Goal: Communication & Community: Answer question/provide support

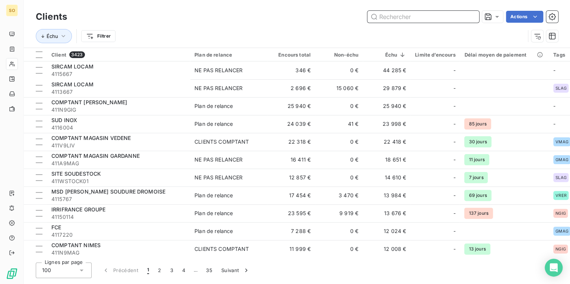
click at [422, 20] on input "text" at bounding box center [423, 17] width 112 height 12
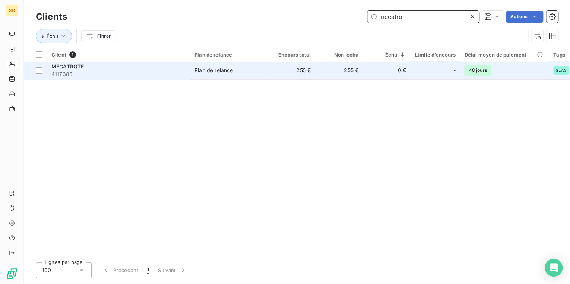
type input "mecatro"
click at [370, 72] on td "0 €" at bounding box center [387, 70] width 48 height 18
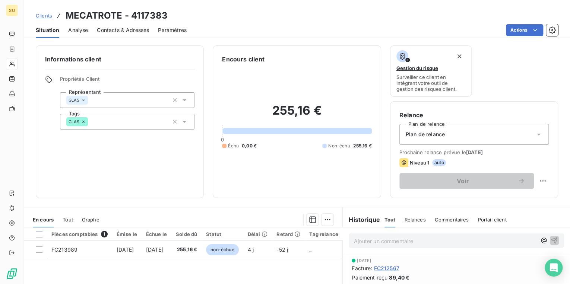
click at [41, 16] on span "Clients" at bounding box center [44, 16] width 16 height 6
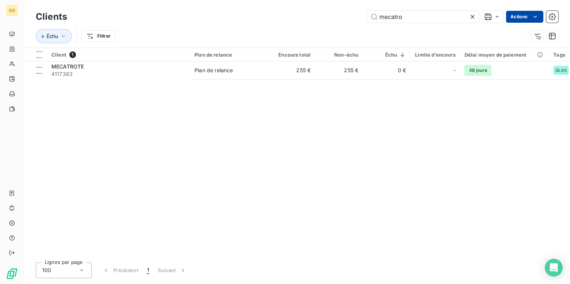
drag, startPoint x: 373, startPoint y: 19, endPoint x: 527, endPoint y: 18, distance: 153.9
click at [527, 18] on div "mecatro Actions" at bounding box center [317, 17] width 482 height 12
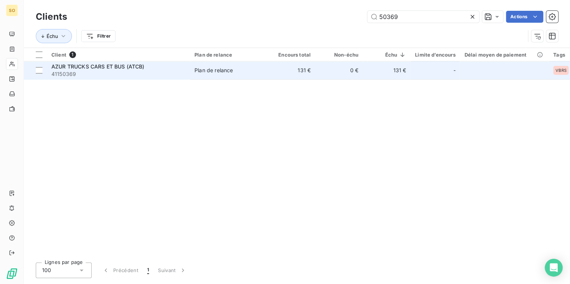
type input "50369"
click at [356, 68] on td "0 €" at bounding box center [339, 70] width 48 height 18
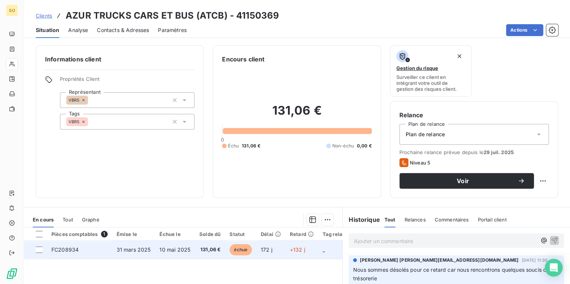
click at [240, 249] on span "échue" at bounding box center [241, 249] width 22 height 11
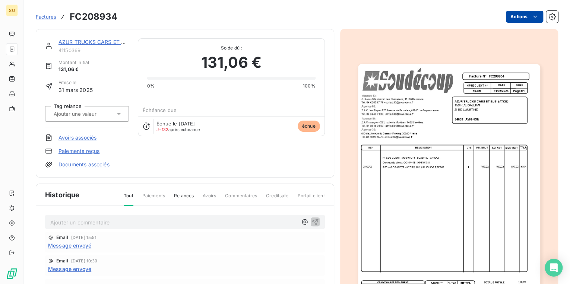
click at [519, 20] on html "SO Factures FC208934 Actions AZUR TRUCKS CARS ET BUS (ATCB) 41150369 Montant in…" at bounding box center [285, 142] width 570 height 284
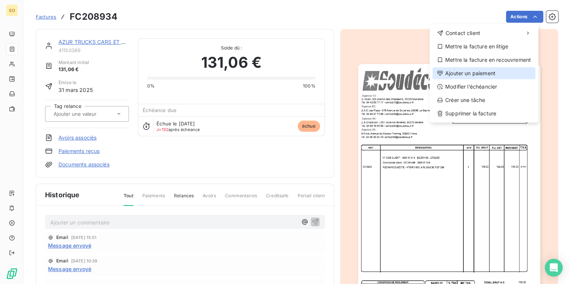
click at [482, 70] on div "Ajouter un paiement" at bounding box center [484, 73] width 103 height 12
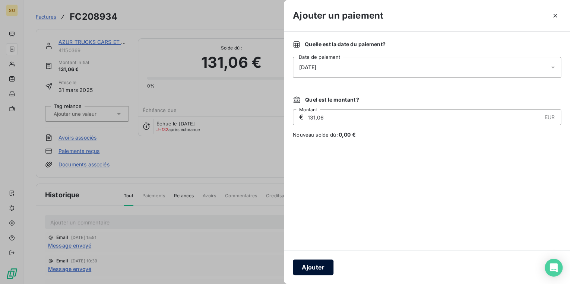
click at [321, 268] on button "Ajouter" at bounding box center [313, 268] width 41 height 16
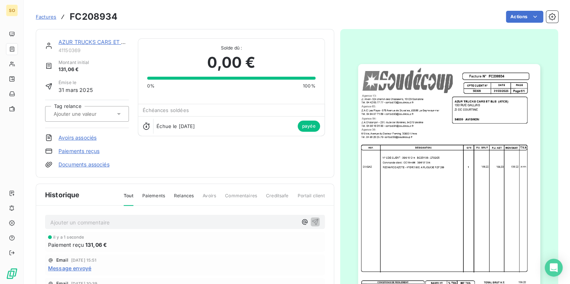
click at [68, 42] on link "AZUR TRUCKS CARS ET BUS (ATCB)" at bounding box center [105, 42] width 93 height 6
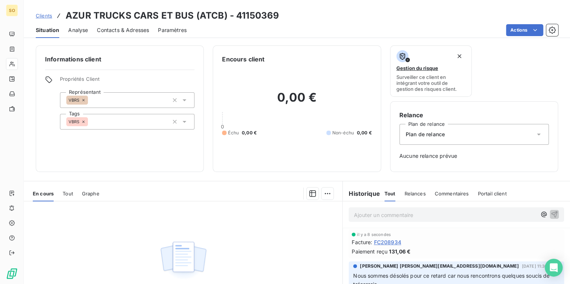
click at [44, 16] on span "Clients" at bounding box center [44, 16] width 16 height 6
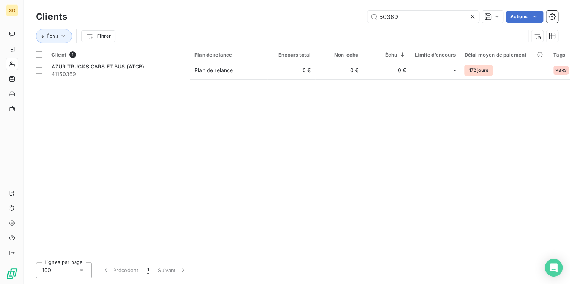
drag, startPoint x: 375, startPoint y: 16, endPoint x: 471, endPoint y: 15, distance: 95.4
click at [471, 15] on div "50369" at bounding box center [423, 17] width 112 height 12
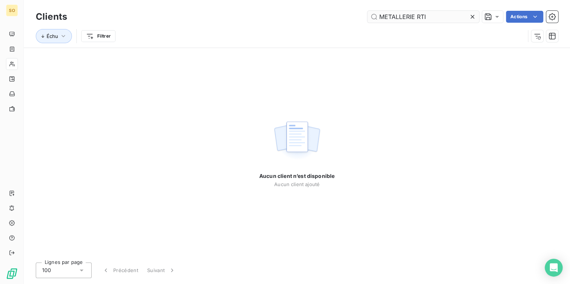
click at [417, 17] on input "METALLERIE RTI" at bounding box center [423, 17] width 112 height 12
click at [430, 16] on input "METALLERIE ARTI" at bounding box center [423, 17] width 112 height 12
type input "METALLERIE ARTI"
click at [473, 15] on icon at bounding box center [473, 17] width 4 height 4
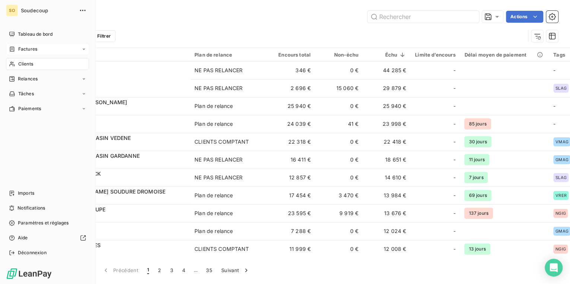
click at [32, 47] on span "Factures" at bounding box center [27, 49] width 19 height 7
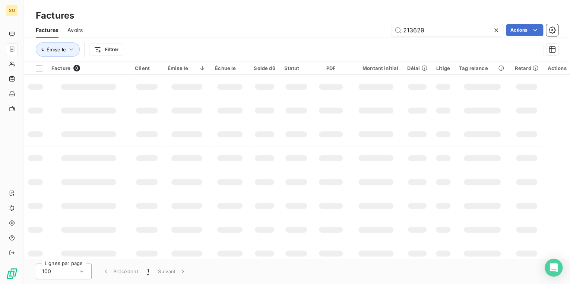
drag, startPoint x: 407, startPoint y: 30, endPoint x: 568, endPoint y: 35, distance: 160.3
click at [564, 35] on div "Factures Avoirs 213629 Actions" at bounding box center [297, 30] width 546 height 16
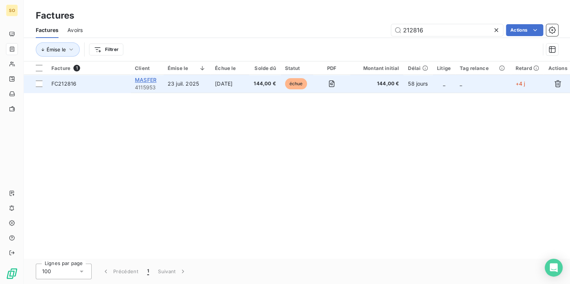
type input "212816"
click at [147, 81] on span "MASFER" at bounding box center [146, 80] width 22 height 6
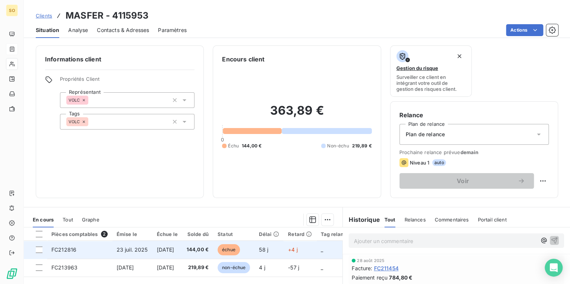
click at [240, 249] on span "échue" at bounding box center [229, 249] width 22 height 11
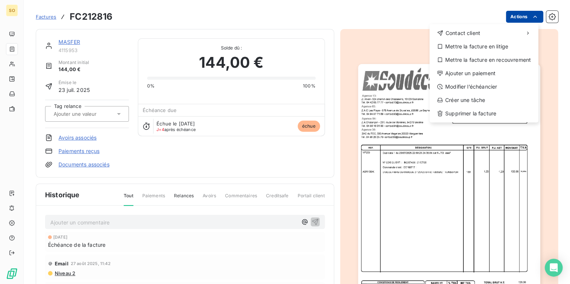
click at [511, 14] on html "SO Factures FC212816 Actions Contact client Mettre la facture en litige Mettre …" at bounding box center [285, 142] width 570 height 284
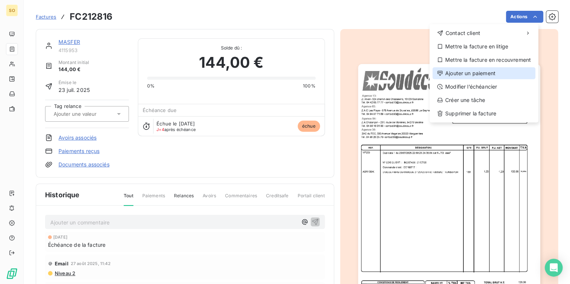
click at [487, 73] on div "Ajouter un paiement" at bounding box center [484, 73] width 103 height 12
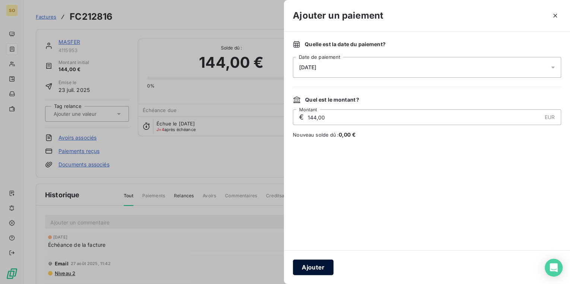
click at [320, 265] on button "Ajouter" at bounding box center [313, 268] width 41 height 16
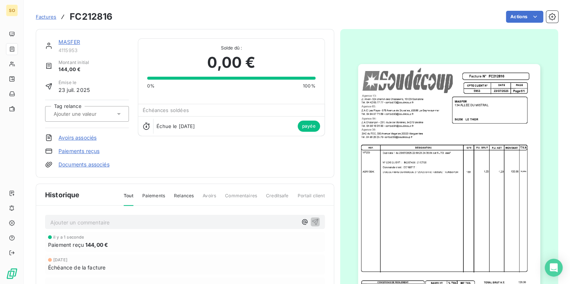
click at [47, 16] on span "Factures" at bounding box center [46, 17] width 20 height 6
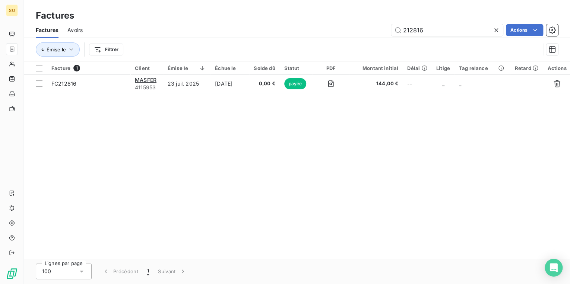
drag, startPoint x: 407, startPoint y: 32, endPoint x: 525, endPoint y: 16, distance: 119.5
click at [508, 19] on div "Factures Factures Avoirs 212816 Actions Émise le Filtrer" at bounding box center [297, 30] width 546 height 61
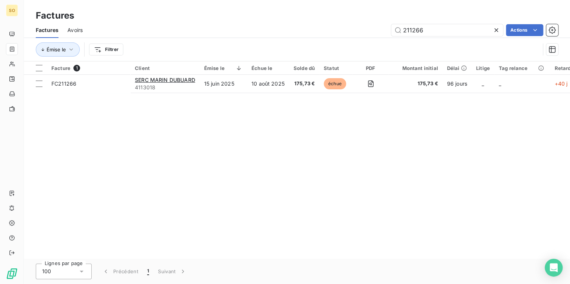
type input "211266"
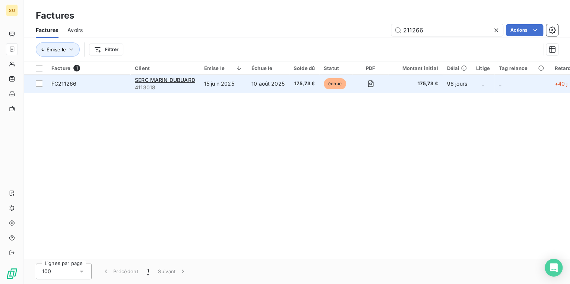
click at [333, 82] on span "échue" at bounding box center [335, 83] width 22 height 11
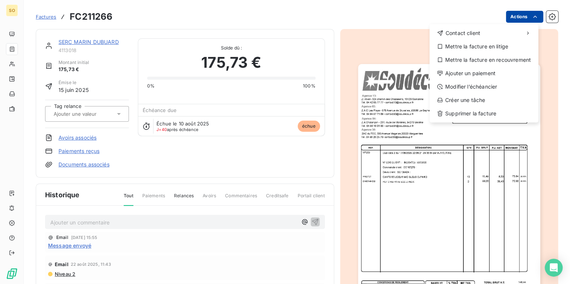
click at [506, 18] on html "SO Factures FC211266 Actions Contact client Mettre la facture en litige Mettre …" at bounding box center [285, 142] width 570 height 284
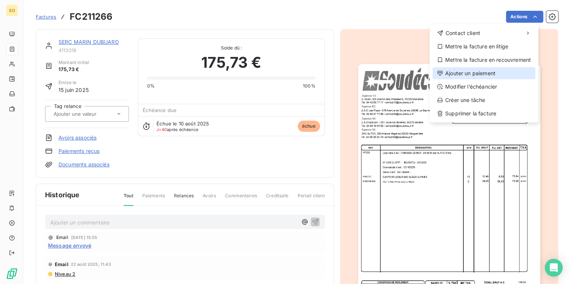
click at [470, 72] on div "Ajouter un paiement" at bounding box center [484, 73] width 103 height 12
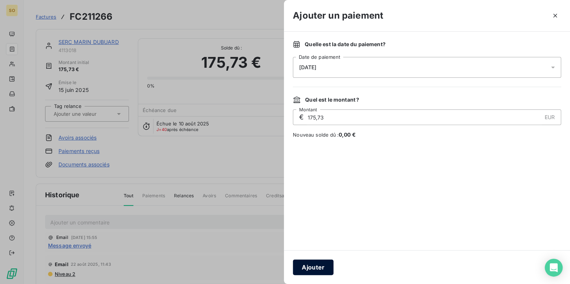
click at [307, 268] on button "Ajouter" at bounding box center [313, 268] width 41 height 16
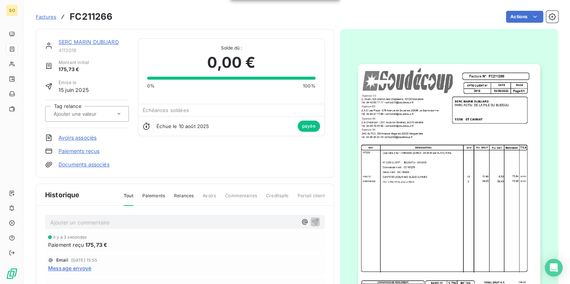
click at [80, 41] on link "SERC MARIN DUBUARD" at bounding box center [89, 42] width 60 height 6
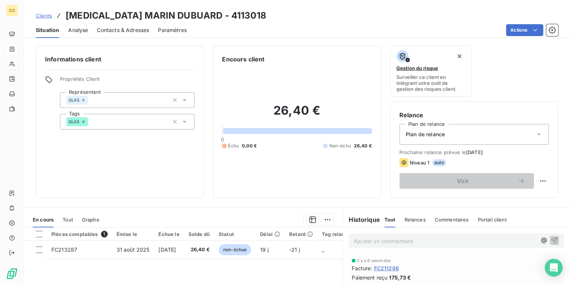
click at [45, 13] on span "Clients" at bounding box center [44, 16] width 16 height 6
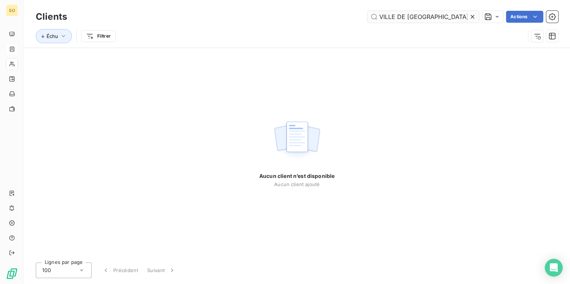
click at [406, 16] on input "VILLE DE [GEOGRAPHIC_DATA]" at bounding box center [423, 17] width 112 height 12
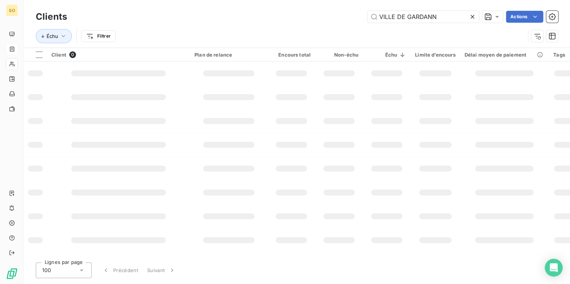
type input "VILLE DE GARDANN"
click at [473, 18] on icon at bounding box center [472, 16] width 7 height 7
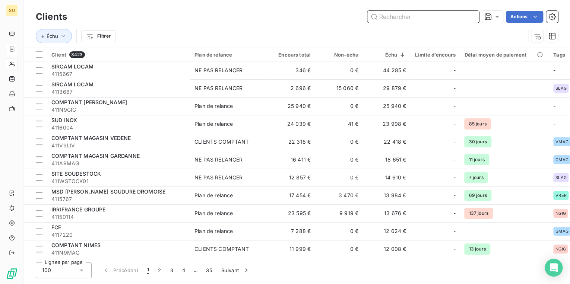
click at [388, 20] on input "text" at bounding box center [423, 17] width 112 height 12
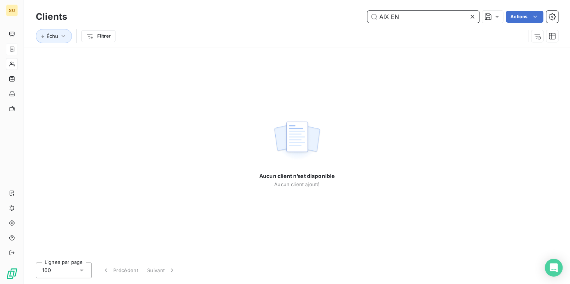
type input "AIX EN"
click at [474, 17] on icon at bounding box center [472, 16] width 7 height 7
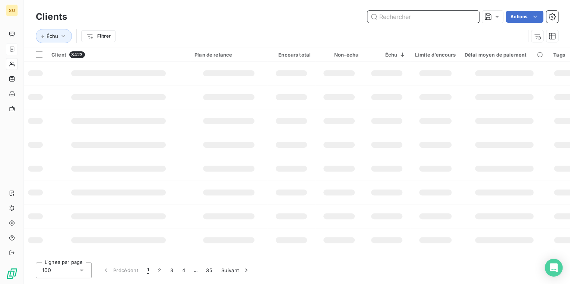
click at [399, 19] on input "text" at bounding box center [423, 17] width 112 height 12
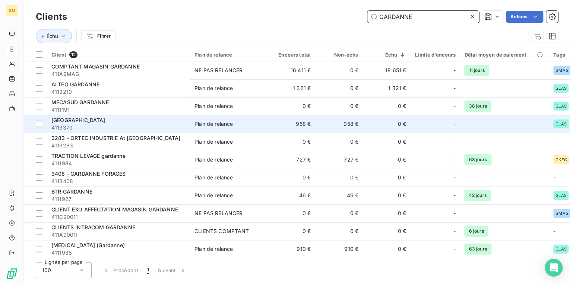
type input "GARDANNE"
click at [108, 115] on td "[GEOGRAPHIC_DATA] 4113379" at bounding box center [118, 124] width 143 height 18
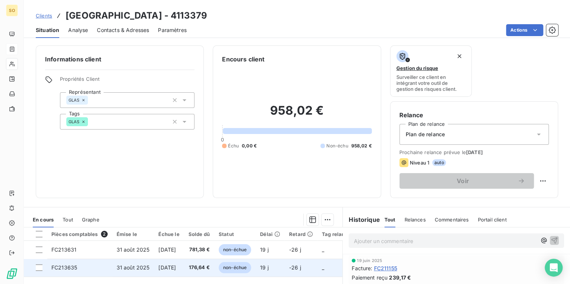
click at [240, 268] on span "non-échue" at bounding box center [235, 267] width 32 height 11
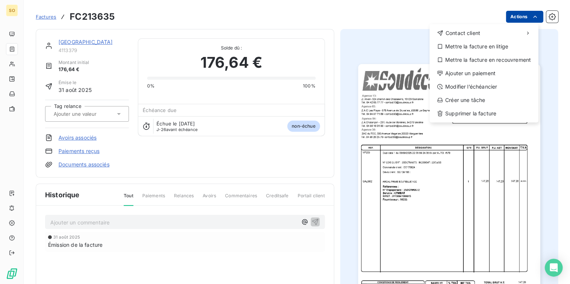
click at [516, 17] on html "SO Factures FC213635 Actions Contact client Mettre la facture en litige Mettre …" at bounding box center [285, 142] width 570 height 284
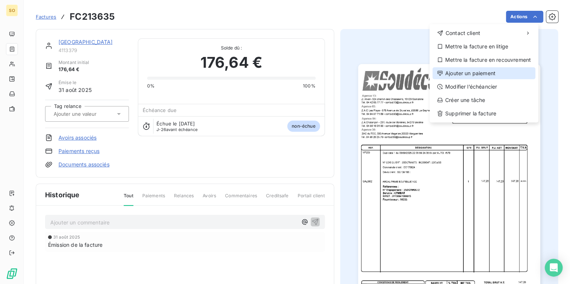
click at [471, 76] on div "Ajouter un paiement" at bounding box center [484, 73] width 103 height 12
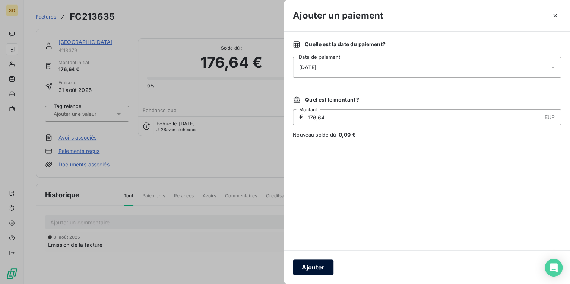
click at [317, 270] on button "Ajouter" at bounding box center [313, 268] width 41 height 16
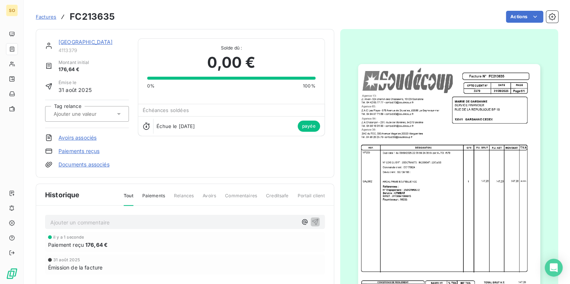
click at [51, 16] on span "Factures" at bounding box center [46, 17] width 20 height 6
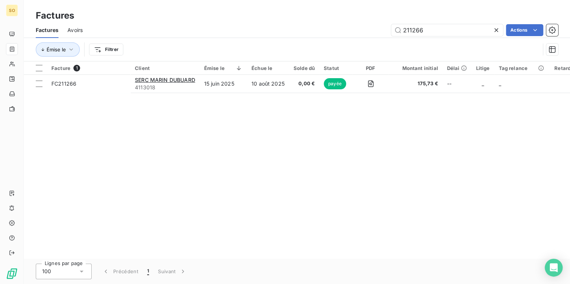
drag, startPoint x: 409, startPoint y: 30, endPoint x: 610, endPoint y: 33, distance: 200.9
click at [570, 33] on html "SO Factures Factures Avoirs 211266 Actions Émise le Filtrer Facture 1 Client Ém…" at bounding box center [285, 142] width 570 height 284
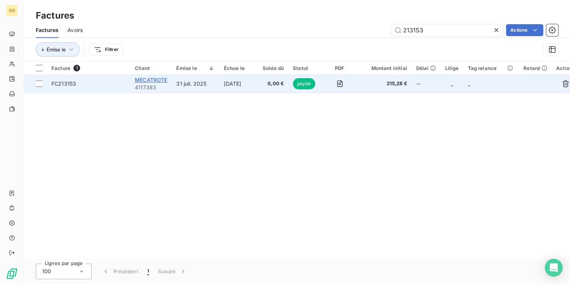
type input "213153"
click at [144, 78] on span "MECATROTE" at bounding box center [151, 80] width 32 height 6
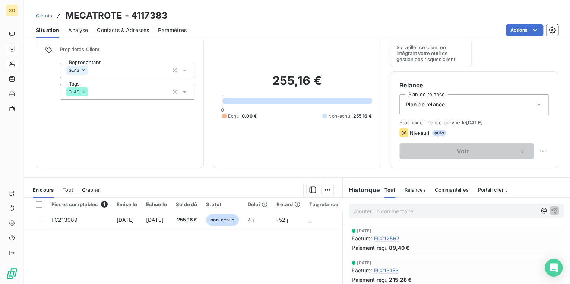
click at [398, 211] on p "Ajouter un commentaire ﻿" at bounding box center [445, 211] width 183 height 9
click at [424, 210] on span "double reglement des fact fc212567 et FC213153" at bounding box center [416, 211] width 124 height 6
click at [354, 208] on span "double reglement des fact FC212567 et FC213153" at bounding box center [417, 211] width 126 height 6
drag, startPoint x: 414, startPoint y: 212, endPoint x: 426, endPoint y: 239, distance: 29.7
click at [426, 239] on div "Facture : FC212567" at bounding box center [456, 238] width 209 height 8
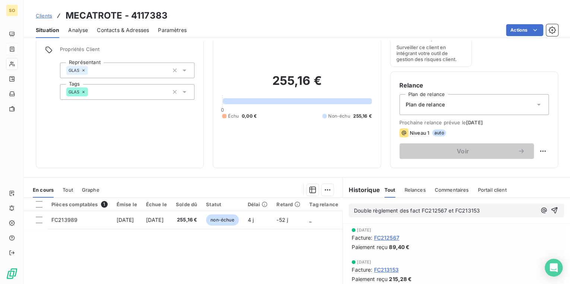
click at [493, 211] on p "Double règlement des fact FC212567 et FC213153" at bounding box center [445, 211] width 183 height 9
click at [551, 211] on icon "button" at bounding box center [554, 210] width 7 height 7
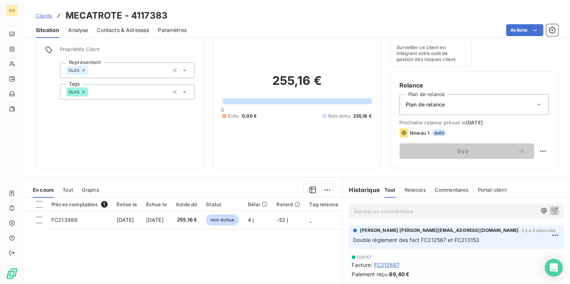
click at [52, 13] on div "Clients MECATROTE - 4117383" at bounding box center [102, 15] width 132 height 13
click at [47, 15] on span "Clients" at bounding box center [44, 16] width 16 height 6
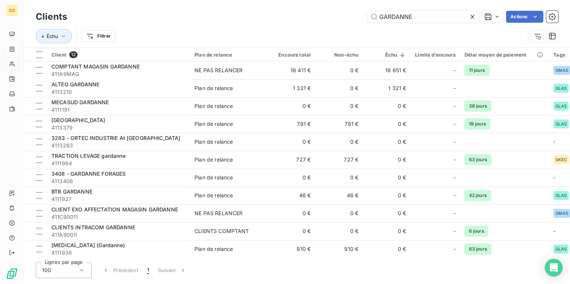
drag, startPoint x: 376, startPoint y: 19, endPoint x: 535, endPoint y: 6, distance: 159.0
click at [462, 18] on input "GARDANNE" at bounding box center [423, 17] width 112 height 12
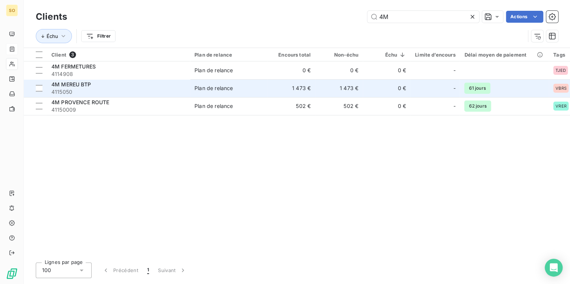
type input "4M"
click at [213, 85] on div "Plan de relance" at bounding box center [214, 88] width 38 height 7
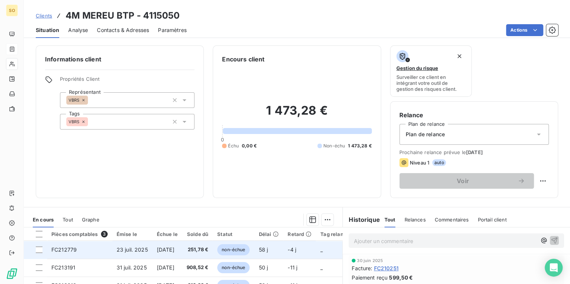
click at [239, 253] on span "non-échue" at bounding box center [233, 249] width 32 height 11
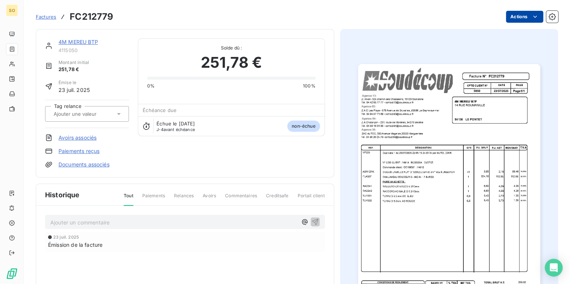
click at [505, 16] on html "SO Factures FC212779 Actions 4M MEREU BTP 4115050 Montant initial 251,78 € Émis…" at bounding box center [285, 142] width 570 height 284
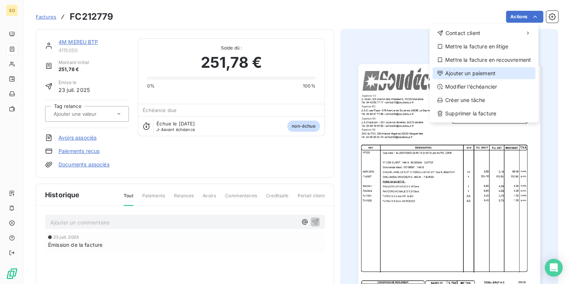
click at [462, 73] on div "Ajouter un paiement" at bounding box center [484, 73] width 103 height 12
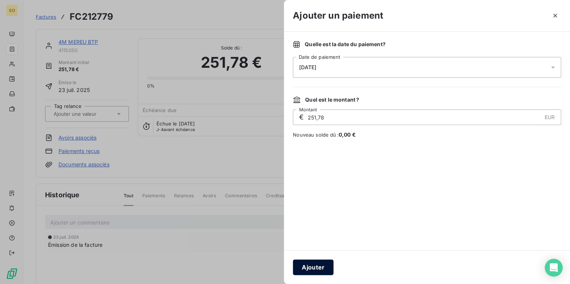
click at [304, 267] on button "Ajouter" at bounding box center [313, 268] width 41 height 16
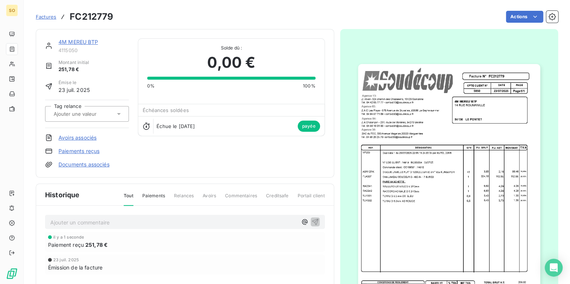
click at [48, 18] on span "Factures" at bounding box center [46, 17] width 20 height 6
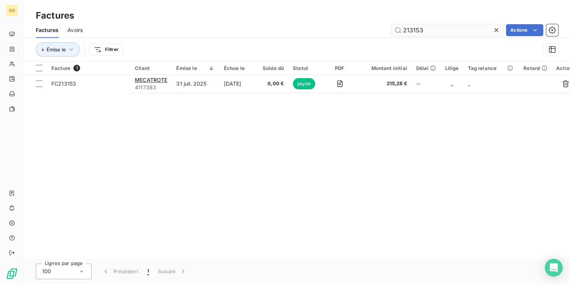
drag, startPoint x: 412, startPoint y: 31, endPoint x: 505, endPoint y: 31, distance: 93.2
click at [485, 32] on input "213153" at bounding box center [447, 30] width 112 height 12
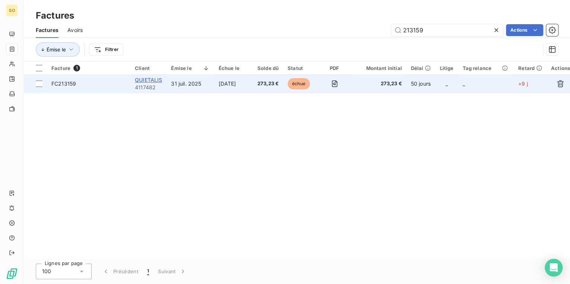
type input "213159"
click at [149, 81] on span "QUIETALIS" at bounding box center [148, 80] width 27 height 6
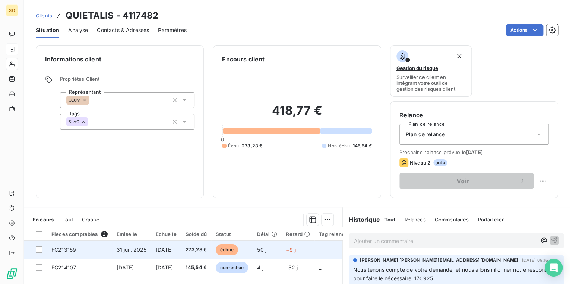
click at [236, 249] on span "échue" at bounding box center [227, 249] width 22 height 11
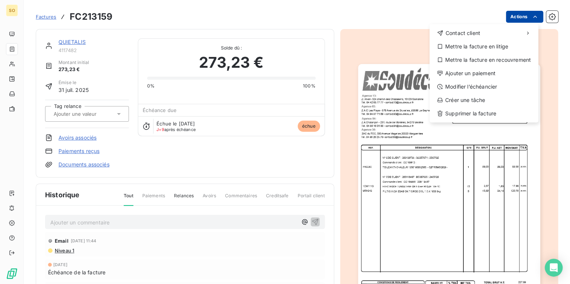
click at [510, 16] on html "SO Factures FC213159 Actions Contact client Mettre la facture en litige Mettre …" at bounding box center [285, 142] width 570 height 284
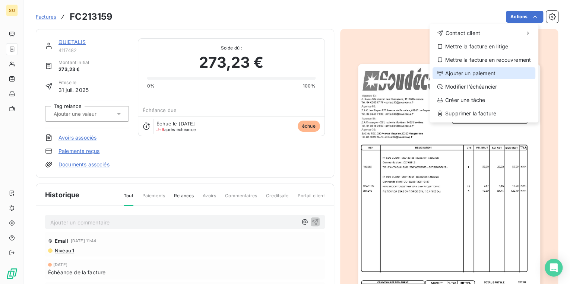
click at [446, 72] on div "Ajouter un paiement" at bounding box center [484, 73] width 103 height 12
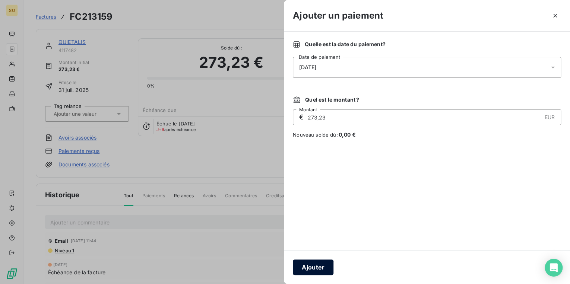
click at [316, 265] on button "Ajouter" at bounding box center [313, 268] width 41 height 16
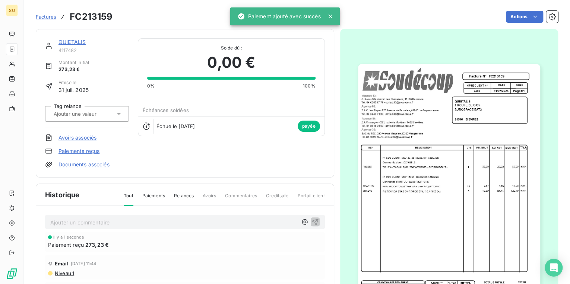
click at [45, 18] on span "Factures" at bounding box center [46, 17] width 20 height 6
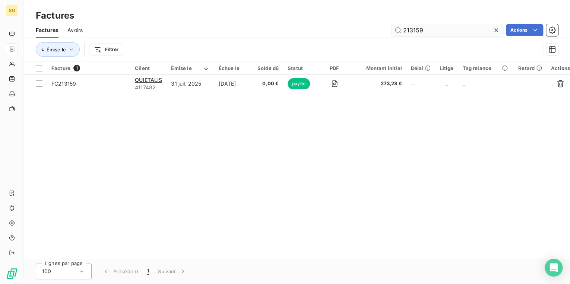
click at [414, 28] on input "213159" at bounding box center [447, 30] width 112 height 12
drag, startPoint x: 413, startPoint y: 29, endPoint x: 431, endPoint y: 30, distance: 17.9
click at [431, 30] on input "213159" at bounding box center [447, 30] width 112 height 12
click at [429, 29] on input "213159" at bounding box center [447, 30] width 112 height 12
drag, startPoint x: 413, startPoint y: 30, endPoint x: 454, endPoint y: 30, distance: 40.6
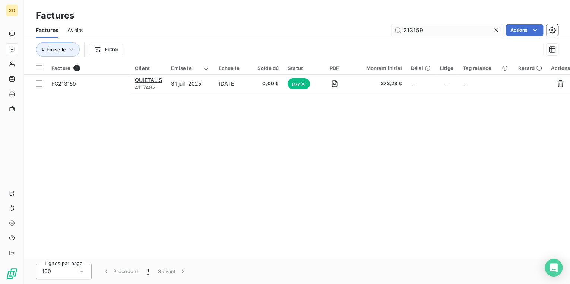
click at [452, 30] on input "213159" at bounding box center [447, 30] width 112 height 12
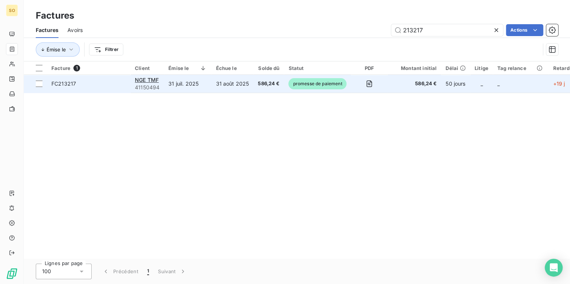
type input "213217"
click at [306, 83] on span "promesse de paiement" at bounding box center [317, 83] width 58 height 11
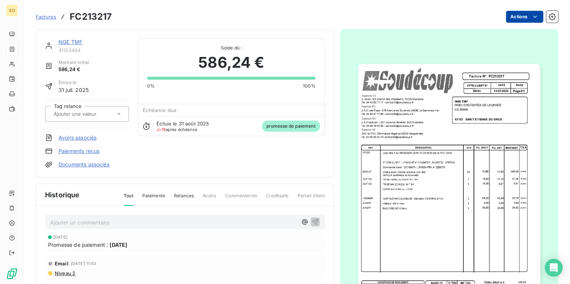
click at [511, 19] on html "SO Factures FC213217 Actions NGE TMF 41150494 Montant initial 586,24 € Émise le…" at bounding box center [285, 142] width 570 height 284
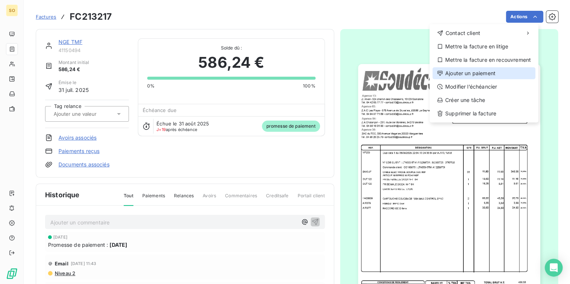
click at [464, 75] on div "Ajouter un paiement" at bounding box center [484, 73] width 103 height 12
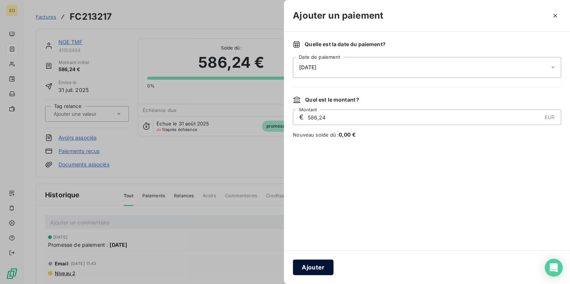
click at [317, 271] on button "Ajouter" at bounding box center [313, 268] width 41 height 16
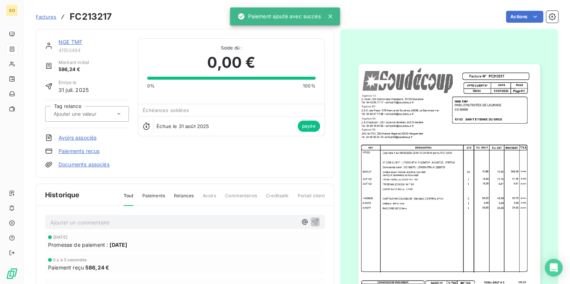
click at [48, 17] on span "Factures" at bounding box center [46, 17] width 20 height 6
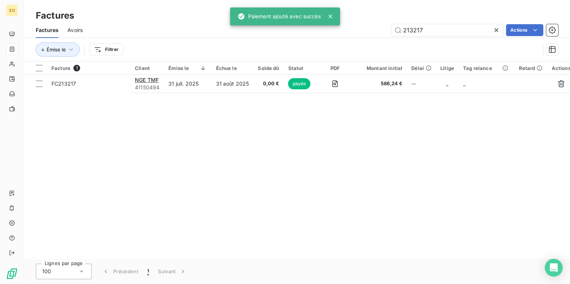
drag, startPoint x: 412, startPoint y: 30, endPoint x: 559, endPoint y: 40, distance: 147.5
click at [552, 40] on div "Factures Avoirs 213217 Actions Émise le Filtrer" at bounding box center [297, 41] width 546 height 39
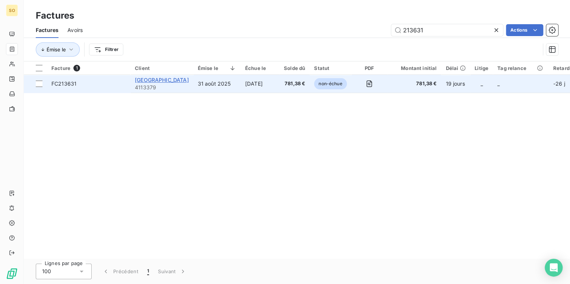
type input "213631"
click at [181, 81] on span "[GEOGRAPHIC_DATA]" at bounding box center [162, 80] width 54 height 6
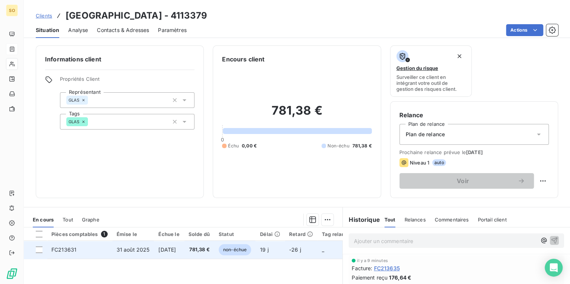
click at [241, 250] on span "non-échue" at bounding box center [235, 249] width 32 height 11
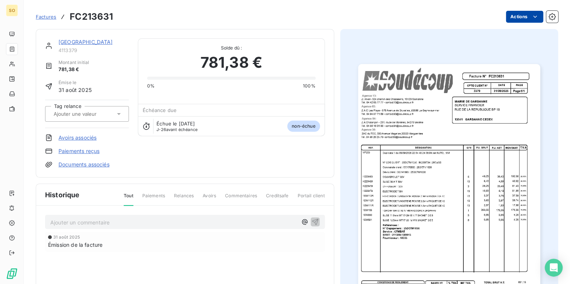
click at [509, 18] on html "SO Factures FC213631 Actions [GEOGRAPHIC_DATA] 4113379 Montant initial 781,38 €…" at bounding box center [285, 142] width 570 height 284
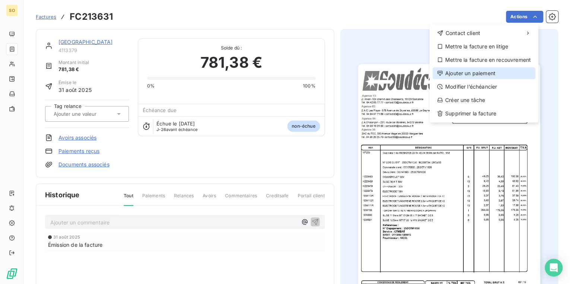
click at [466, 74] on div "Ajouter un paiement" at bounding box center [484, 73] width 103 height 12
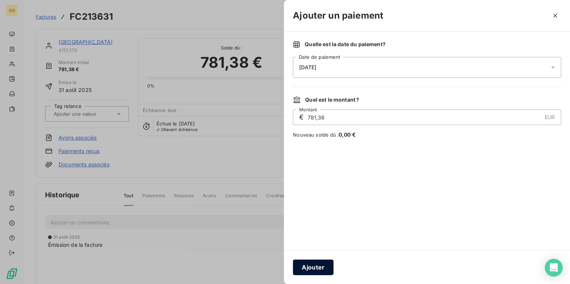
click at [306, 265] on button "Ajouter" at bounding box center [313, 268] width 41 height 16
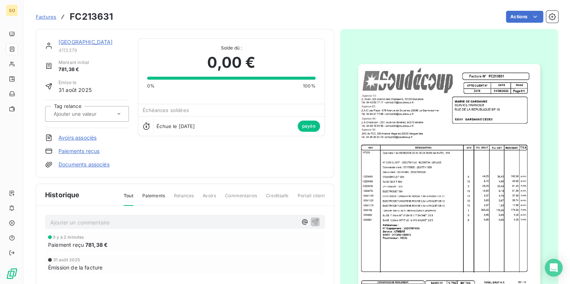
click at [49, 17] on span "Factures" at bounding box center [46, 17] width 20 height 6
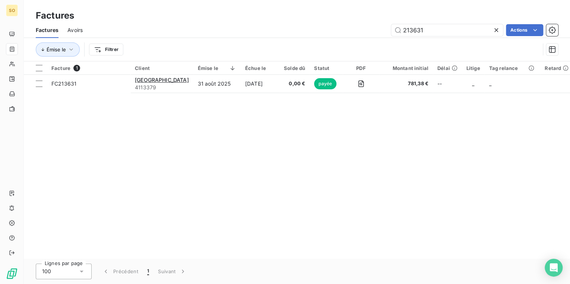
drag, startPoint x: 413, startPoint y: 30, endPoint x: 525, endPoint y: 38, distance: 112.1
click at [520, 37] on div "Factures Avoirs 213631 Actions" at bounding box center [297, 30] width 546 height 16
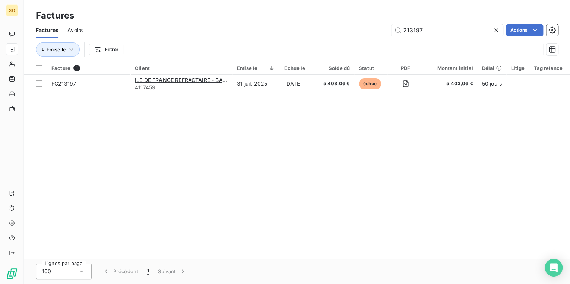
type input "213197"
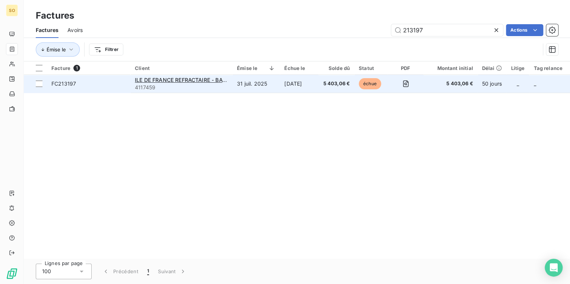
click at [374, 84] on span "échue" at bounding box center [370, 83] width 22 height 11
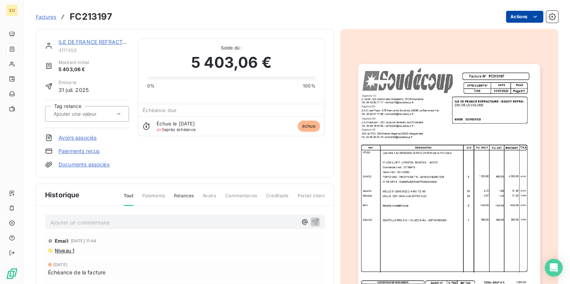
click at [514, 16] on html "SO Factures FC213197 Actions ILE DE FRANCE REFRACTAIRE - BAGOT REFRACTAIRE 4117…" at bounding box center [285, 142] width 570 height 284
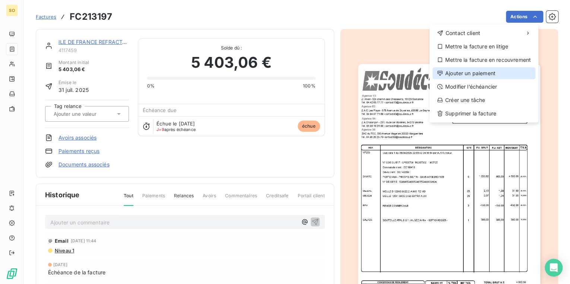
click at [477, 75] on div "Ajouter un paiement" at bounding box center [484, 73] width 103 height 12
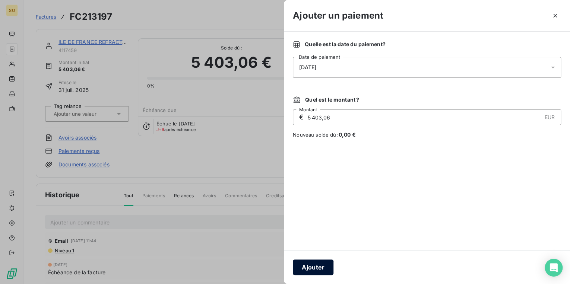
click at [318, 270] on button "Ajouter" at bounding box center [313, 268] width 41 height 16
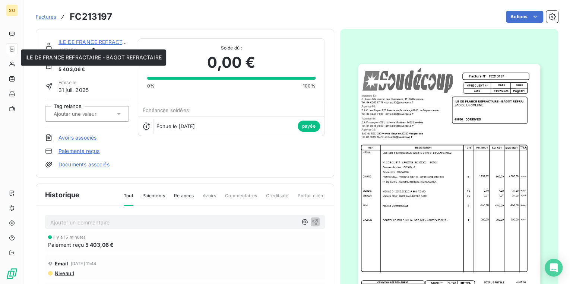
click at [101, 41] on link "ILE DE FRANCE REFRACTAIRE - BAGOT REFRACTAIRE" at bounding box center [127, 42] width 136 height 6
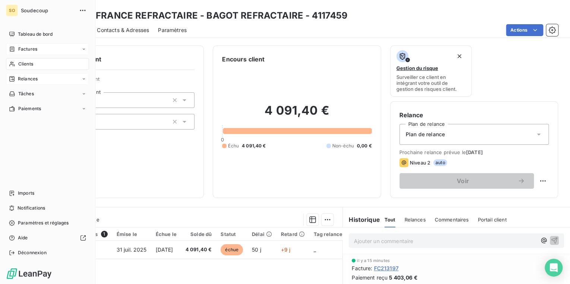
click at [26, 76] on span "Relances" at bounding box center [28, 79] width 20 height 7
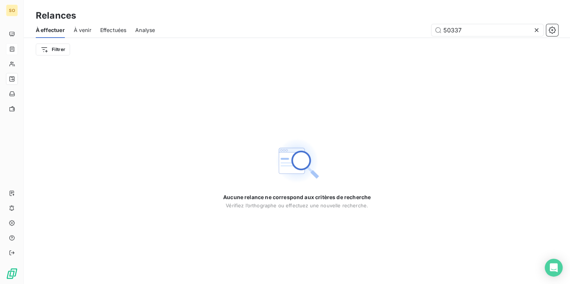
click at [536, 28] on icon at bounding box center [536, 29] width 7 height 7
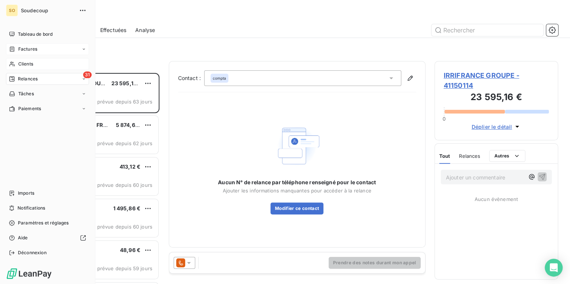
scroll to position [207, 119]
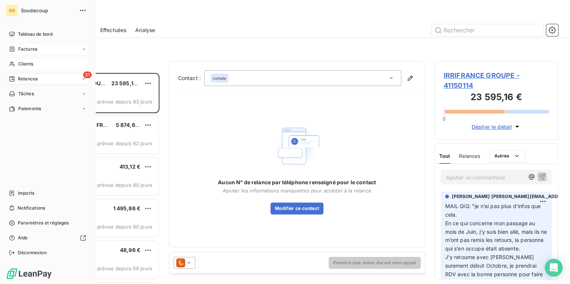
click at [23, 61] on span "Clients" at bounding box center [25, 64] width 15 height 7
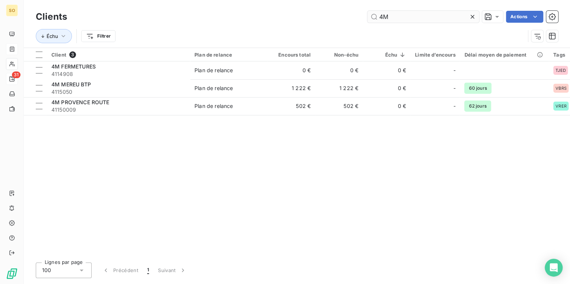
drag, startPoint x: 376, startPoint y: 13, endPoint x: 464, endPoint y: 16, distance: 88.0
click at [435, 15] on input "4M" at bounding box center [423, 17] width 112 height 12
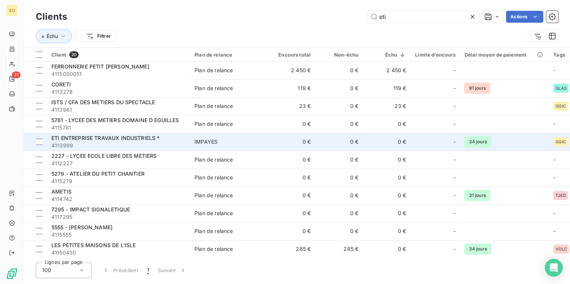
type input "eti"
click at [131, 140] on span "ETI ENTREPRISE TRAVAUX INDUSTRIELS *" at bounding box center [105, 138] width 108 height 6
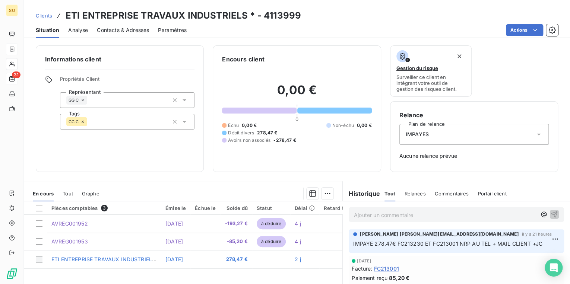
click at [45, 15] on span "Clients" at bounding box center [44, 16] width 16 height 6
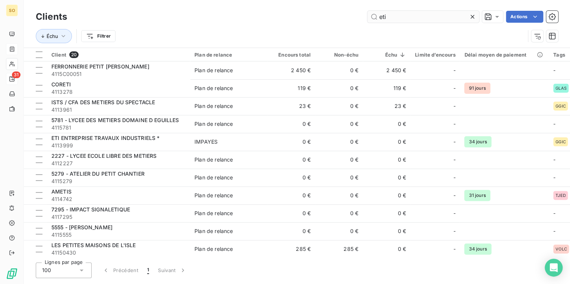
drag, startPoint x: 379, startPoint y: 16, endPoint x: 467, endPoint y: 15, distance: 87.6
click at [467, 15] on input "eti" at bounding box center [423, 17] width 112 height 12
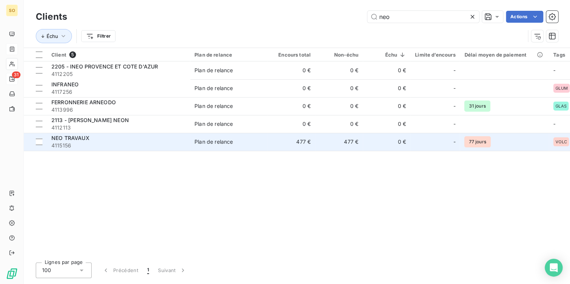
type input "neo"
click at [130, 142] on div "NEO TRAVAUX" at bounding box center [118, 138] width 134 height 7
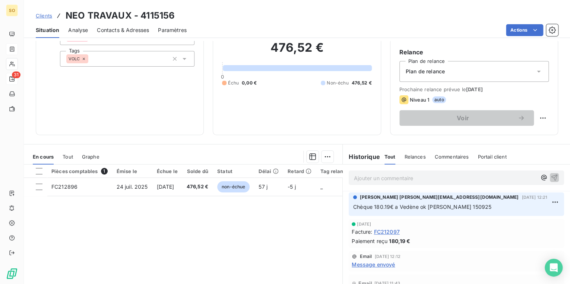
scroll to position [89, 0]
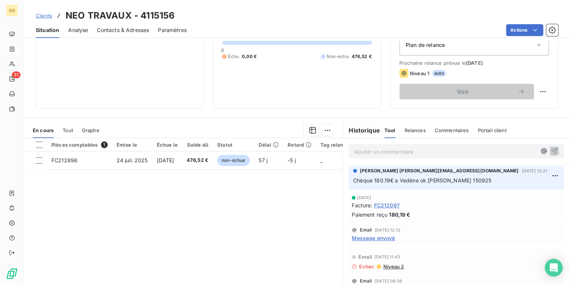
click at [48, 15] on span "Clients" at bounding box center [44, 16] width 16 height 6
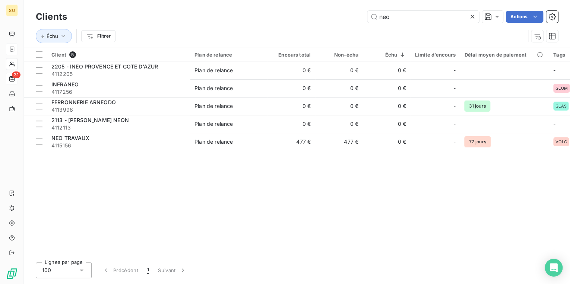
click at [473, 18] on icon at bounding box center [472, 16] width 7 height 7
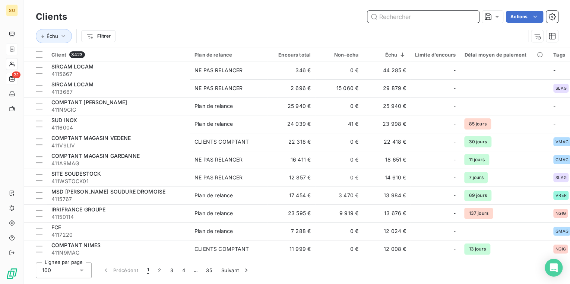
click at [403, 19] on input "text" at bounding box center [423, 17] width 112 height 12
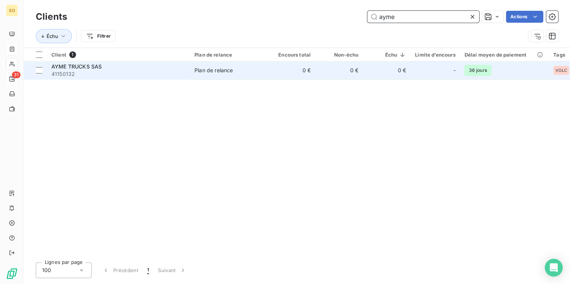
type input "ayme"
click at [279, 75] on td "0 €" at bounding box center [292, 70] width 48 height 18
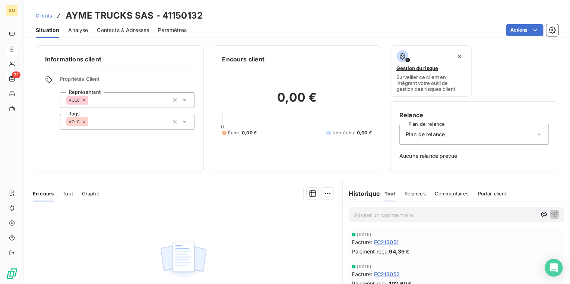
click at [128, 28] on span "Contacts & Adresses" at bounding box center [123, 29] width 52 height 7
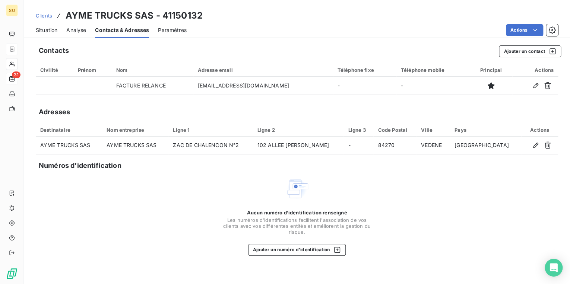
click at [49, 33] on span "Situation" at bounding box center [47, 29] width 22 height 7
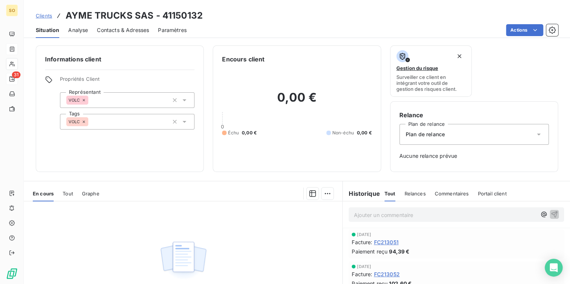
click at [48, 15] on span "Clients" at bounding box center [44, 16] width 16 height 6
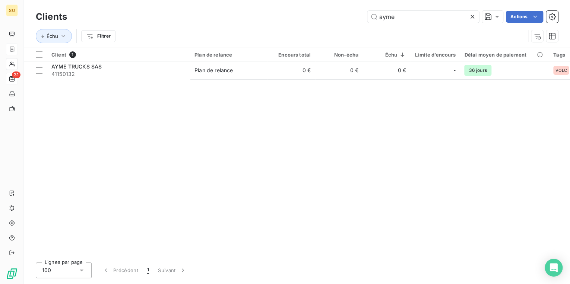
drag, startPoint x: 376, startPoint y: 16, endPoint x: 562, endPoint y: 38, distance: 187.2
click at [499, 34] on div "Clients ayme Actions Échu Filtrer" at bounding box center [297, 28] width 522 height 39
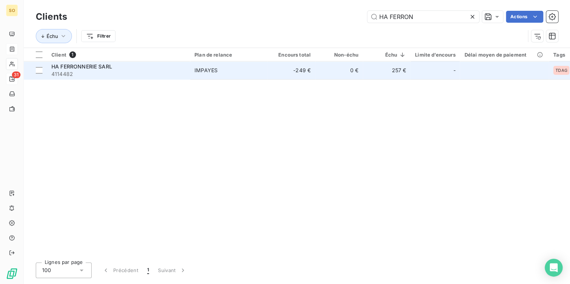
type input "HA FERRON"
click at [307, 68] on td "-249 €" at bounding box center [292, 70] width 48 height 18
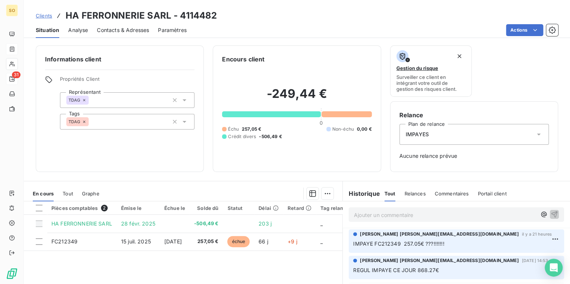
scroll to position [60, 0]
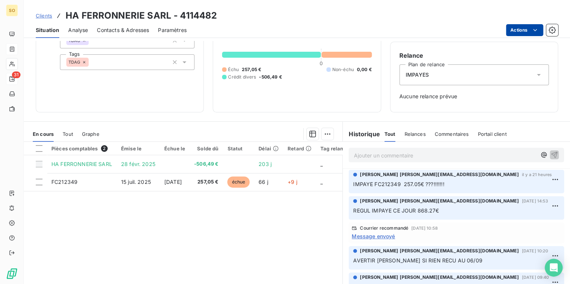
click at [525, 34] on html "SO 31 Clients HA FERRONNERIE SARL - 4114482 Situation Analyse Contacts & Adress…" at bounding box center [285, 142] width 570 height 284
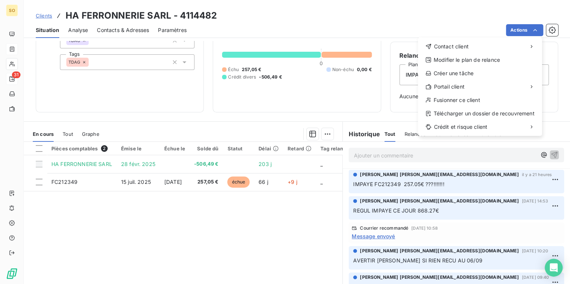
click at [442, 16] on html "SO 31 Clients HA FERRONNERIE SARL - 4114482 Situation Analyse Contacts & Adress…" at bounding box center [285, 142] width 570 height 284
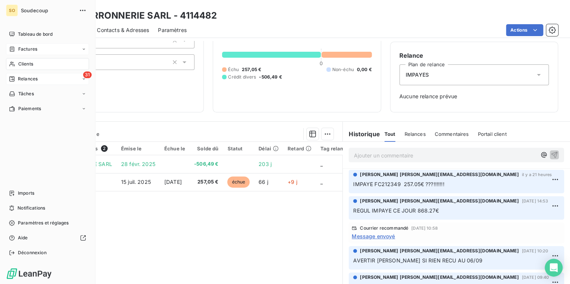
click at [24, 61] on span "Clients" at bounding box center [25, 64] width 15 height 7
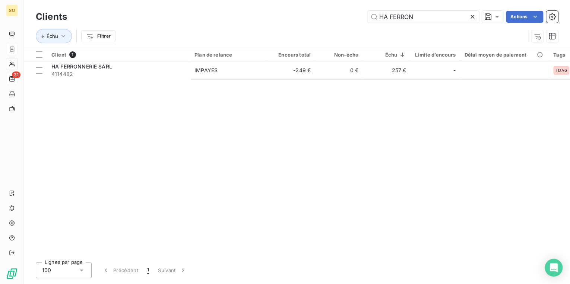
drag, startPoint x: 377, startPoint y: 18, endPoint x: 507, endPoint y: 1, distance: 130.7
click at [505, 4] on div "Clients HA FERRON Actions Échu Filtrer" at bounding box center [297, 24] width 546 height 48
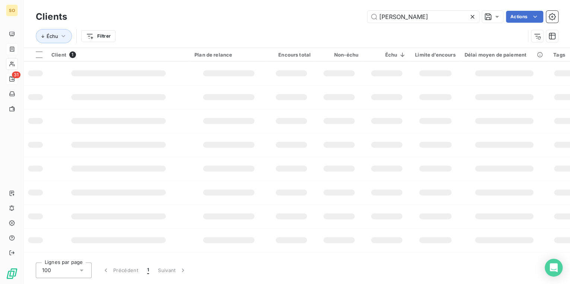
type input "[PERSON_NAME]"
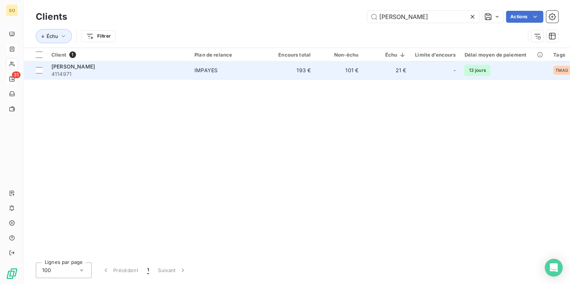
click at [285, 69] on td "193 €" at bounding box center [292, 70] width 48 height 18
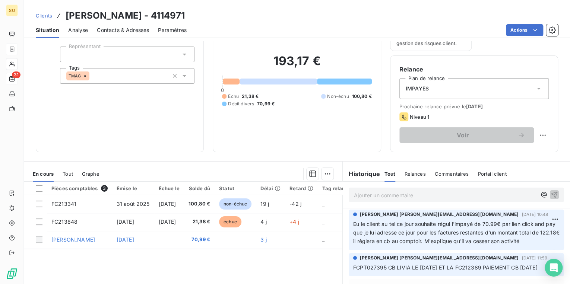
scroll to position [60, 0]
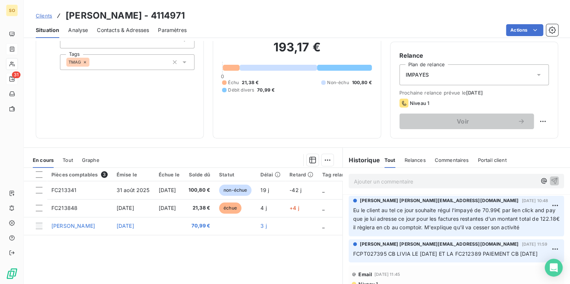
click at [48, 16] on span "Clients" at bounding box center [44, 16] width 16 height 6
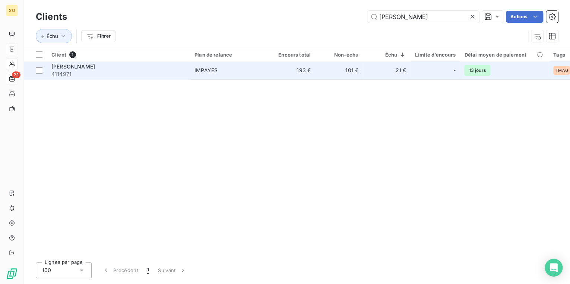
click at [293, 67] on td "193 €" at bounding box center [292, 70] width 48 height 18
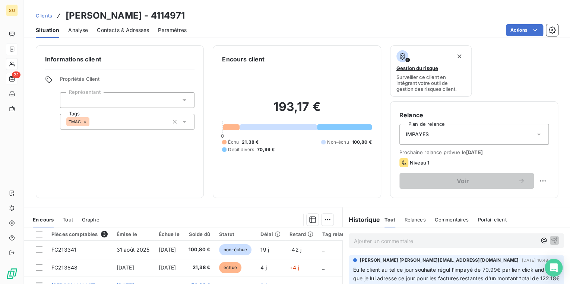
click at [40, 16] on span "Clients" at bounding box center [44, 16] width 16 height 6
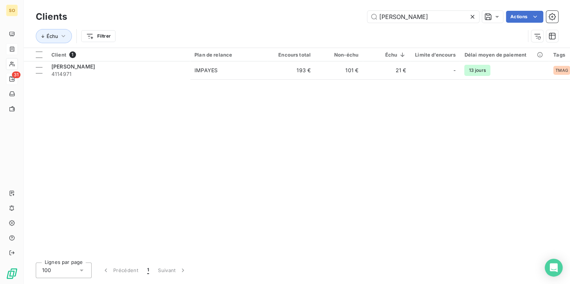
drag, startPoint x: 371, startPoint y: 18, endPoint x: 470, endPoint y: 20, distance: 98.4
click at [470, 20] on div "[PERSON_NAME]" at bounding box center [423, 17] width 112 height 12
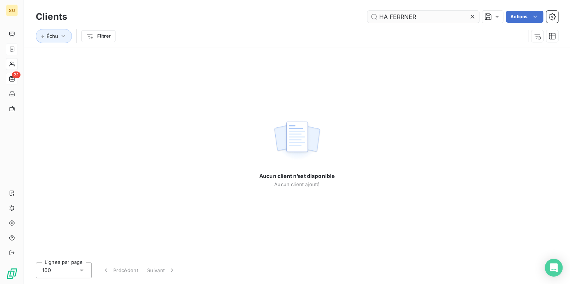
click at [404, 16] on input "HA FERRNER" at bounding box center [423, 17] width 112 height 12
click at [429, 16] on input "HA FERRONER" at bounding box center [423, 17] width 112 height 12
click at [414, 19] on input "HA FERRONER" at bounding box center [423, 17] width 112 height 12
click at [408, 16] on input "HA FERRONER" at bounding box center [423, 17] width 112 height 12
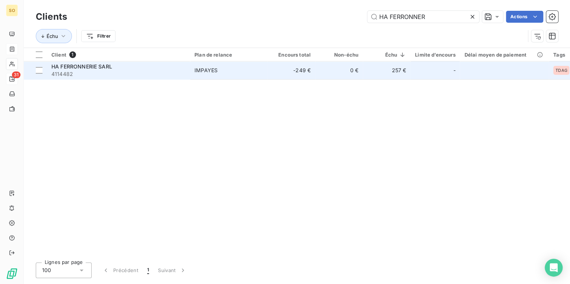
type input "HA FERRONNER"
click at [208, 73] on div "IMPAYES" at bounding box center [206, 70] width 23 height 7
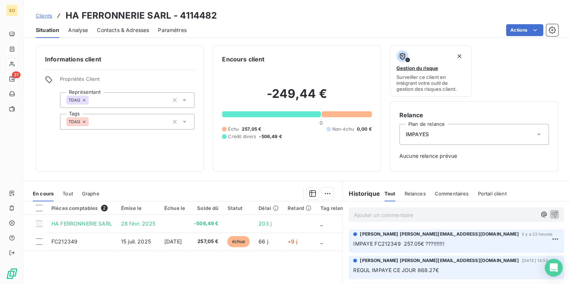
click at [398, 215] on p "Ajouter un commentaire ﻿" at bounding box center [445, 215] width 183 height 9
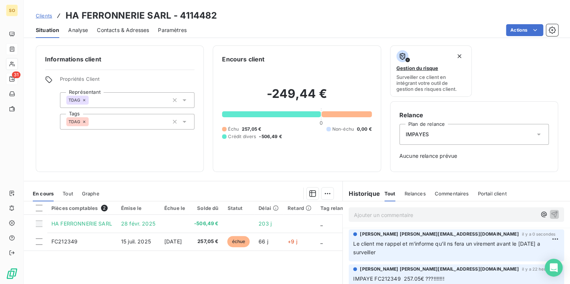
click at [44, 16] on span "Clients" at bounding box center [44, 16] width 16 height 6
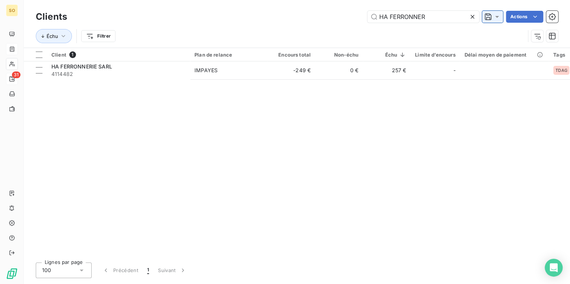
click at [493, 13] on div "HA FERRONNER Actions" at bounding box center [317, 17] width 482 height 12
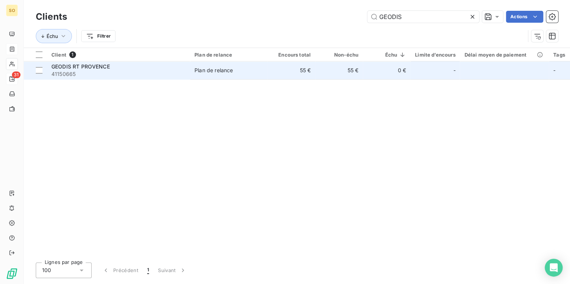
type input "GEODIS"
click at [189, 78] on td "GEODIS RT PROVENCE 41150665" at bounding box center [118, 70] width 143 height 18
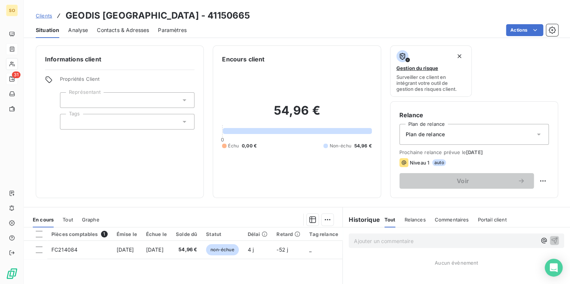
click at [125, 27] on span "Contacts & Adresses" at bounding box center [123, 29] width 52 height 7
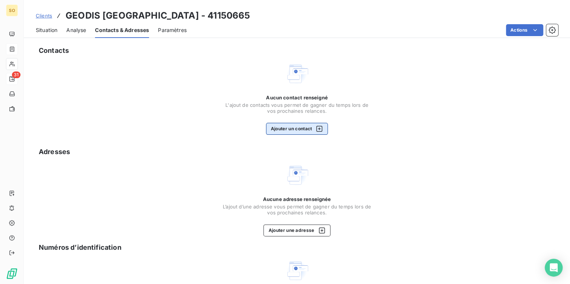
click at [287, 131] on button "Ajouter un contact" at bounding box center [297, 129] width 62 height 12
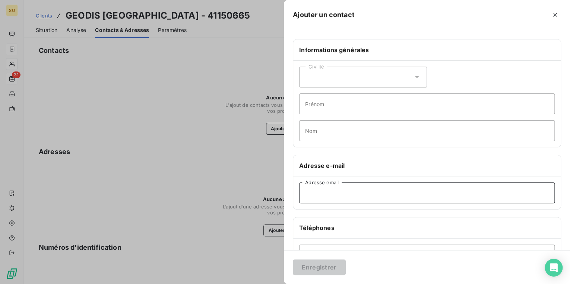
click at [317, 195] on input "Adresse email" at bounding box center [427, 193] width 256 height 21
paste input "[EMAIL_ADDRESS][DOMAIN_NAME]"
type input "[EMAIL_ADDRESS][DOMAIN_NAME]"
click at [326, 127] on input "Nom" at bounding box center [427, 130] width 256 height 21
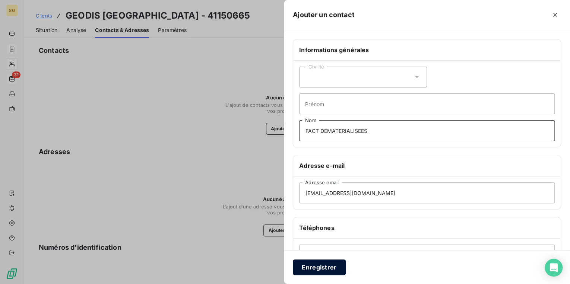
type input "FACT DEMATERIALISEES"
click at [314, 271] on button "Enregistrer" at bounding box center [319, 268] width 53 height 16
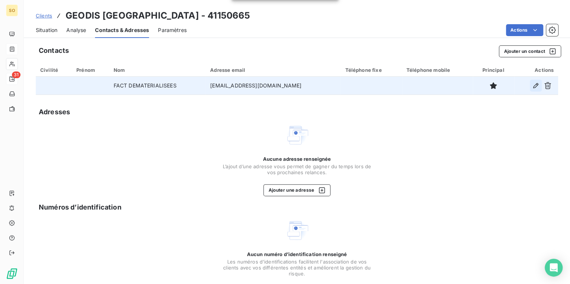
click at [532, 86] on icon "button" at bounding box center [535, 85] width 7 height 7
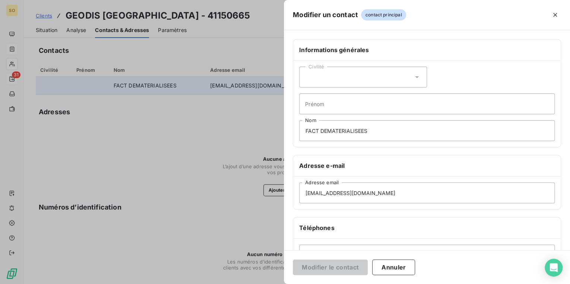
click at [244, 43] on div at bounding box center [285, 142] width 570 height 284
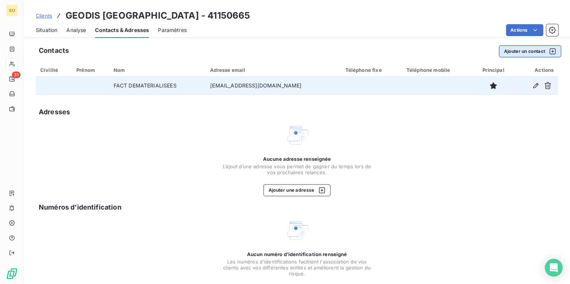
click at [518, 52] on button "Ajouter un contact" at bounding box center [530, 51] width 62 height 12
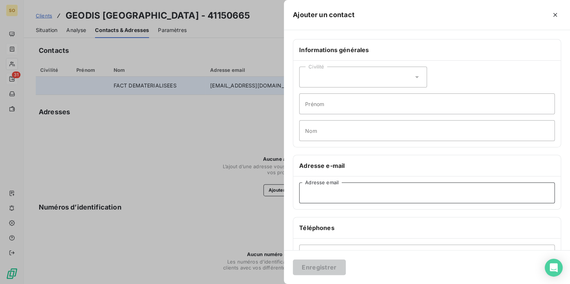
click at [330, 190] on input "Adresse email" at bounding box center [427, 193] width 256 height 21
paste input "[EMAIL_ADDRESS][DOMAIN_NAME]"
type input "[EMAIL_ADDRESS][DOMAIN_NAME]"
click at [316, 265] on button "Enregistrer" at bounding box center [319, 268] width 53 height 16
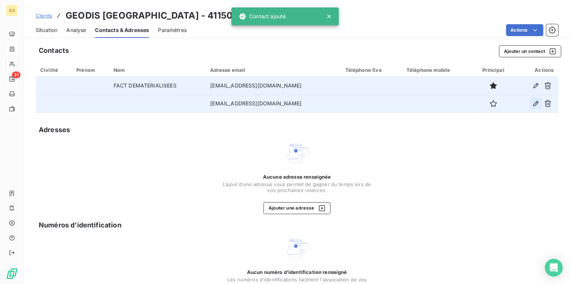
click at [530, 103] on button "button" at bounding box center [536, 104] width 12 height 12
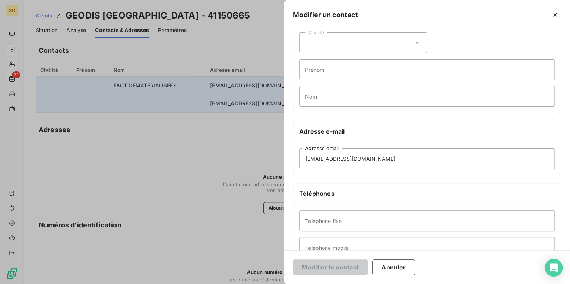
scroll to position [60, 0]
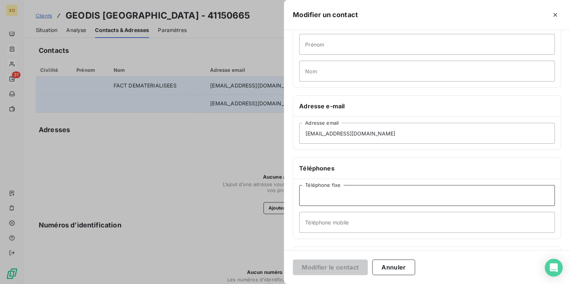
click at [331, 202] on input "Téléphone fixe" at bounding box center [427, 195] width 256 height 21
paste input "04 90 39 70 00"
type input "04 90 39 70 00"
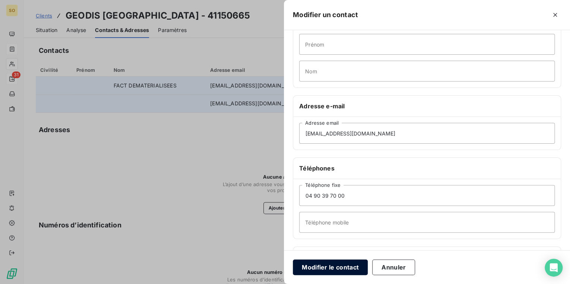
click at [334, 271] on button "Modifier le contact" at bounding box center [330, 268] width 75 height 16
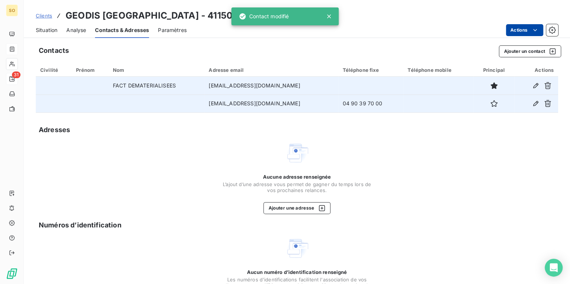
click at [509, 26] on html "SO 31 Clients GEODIS RT PROVENCE - 41150665 Situation Analyse Contacts & Adress…" at bounding box center [285, 142] width 570 height 284
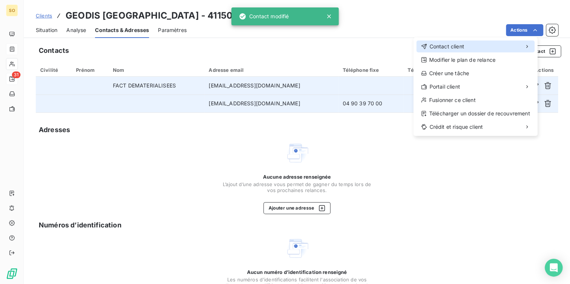
click at [447, 45] on span "Contact client" at bounding box center [446, 46] width 35 height 7
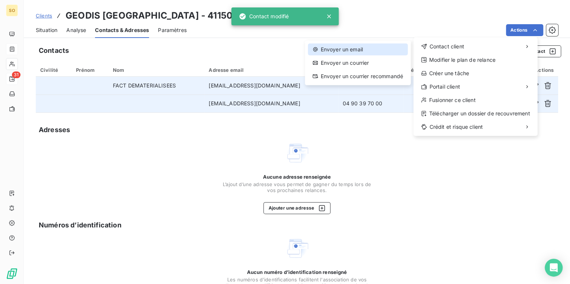
click at [369, 46] on div "Envoyer un email" at bounding box center [357, 50] width 99 height 12
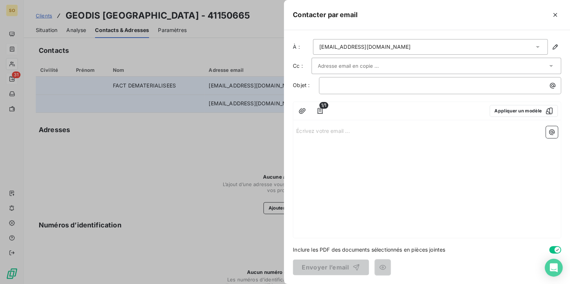
click at [354, 66] on input "text" at bounding box center [358, 65] width 80 height 11
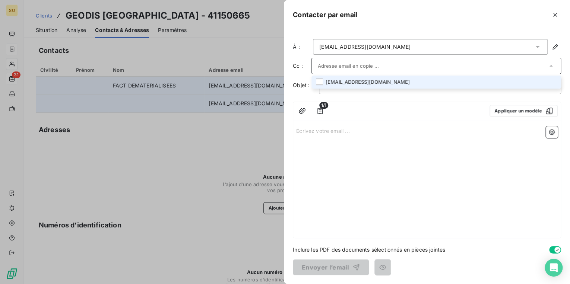
click at [355, 79] on li "[EMAIL_ADDRESS][DOMAIN_NAME]" at bounding box center [437, 82] width 250 height 13
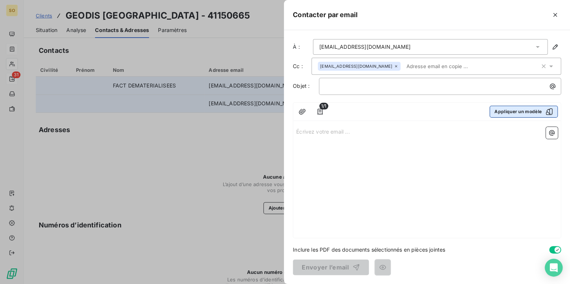
click at [502, 111] on button "Appliquer un modèle" at bounding box center [524, 112] width 68 height 12
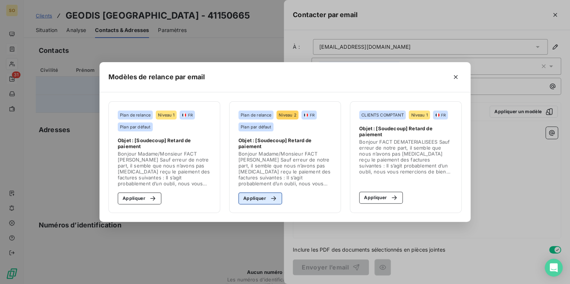
click at [264, 199] on button "Appliquer" at bounding box center [260, 199] width 44 height 12
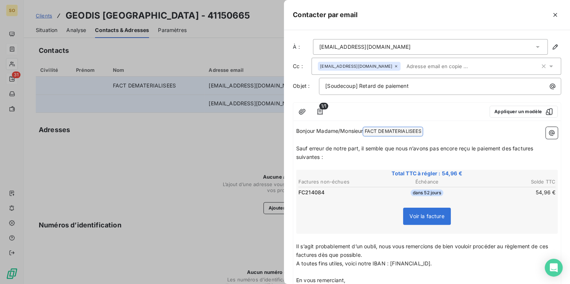
drag, startPoint x: 367, startPoint y: 130, endPoint x: 432, endPoint y: 131, distance: 64.9
click at [432, 131] on p "Bonjour Madame/Monsieur FACT DEMATERIALISEES ﻿ ﻿" at bounding box center [427, 131] width 262 height 9
click at [513, 147] on span "Sauf erreur de notre part, il semble que nous n’avons pas encore reçu le paieme…" at bounding box center [415, 152] width 238 height 15
click at [538, 149] on span "Sauf erreur de notre part, il semble que nous n’avons pas encore reçu le paieme…" at bounding box center [417, 152] width 242 height 15
click at [319, 155] on span "Sauf erreur de notre part, il semble que nous n’avons pas encore reçu le paieme…" at bounding box center [415, 152] width 239 height 15
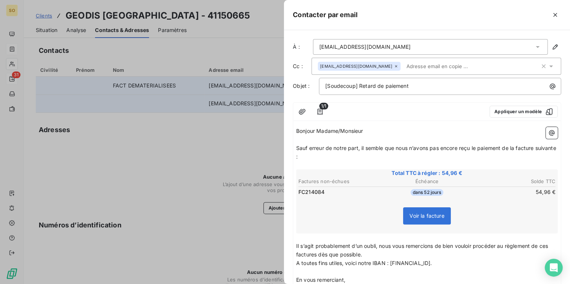
click at [316, 256] on span "Il s’agit probablement d’un oubli, nous vous remercions de bien vouloir procéde…" at bounding box center [422, 250] width 253 height 15
click at [550, 244] on span "Il s’agit probablement d’un oubli, nous vous remercions de bien vouloir procéde…" at bounding box center [422, 250] width 253 height 15
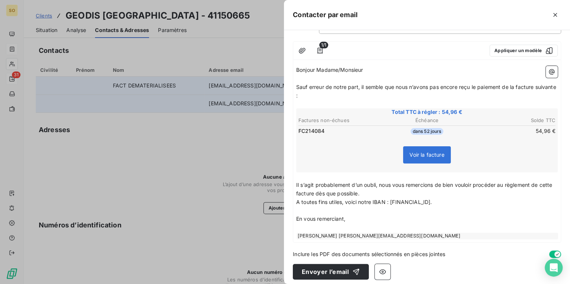
scroll to position [64, 0]
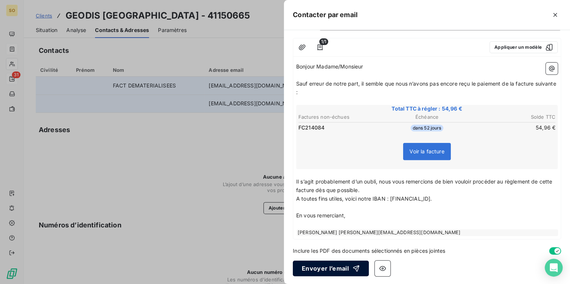
click at [350, 263] on button "Envoyer l’email" at bounding box center [331, 269] width 76 height 16
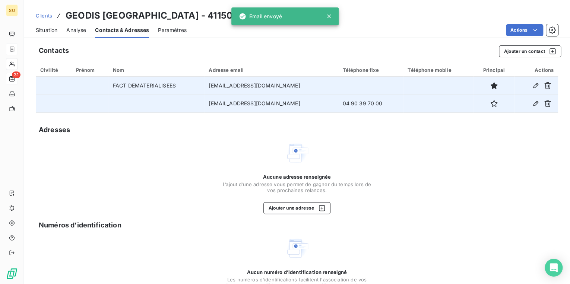
click at [47, 30] on span "Situation" at bounding box center [47, 29] width 22 height 7
